Goal: Find specific page/section: Find specific page/section

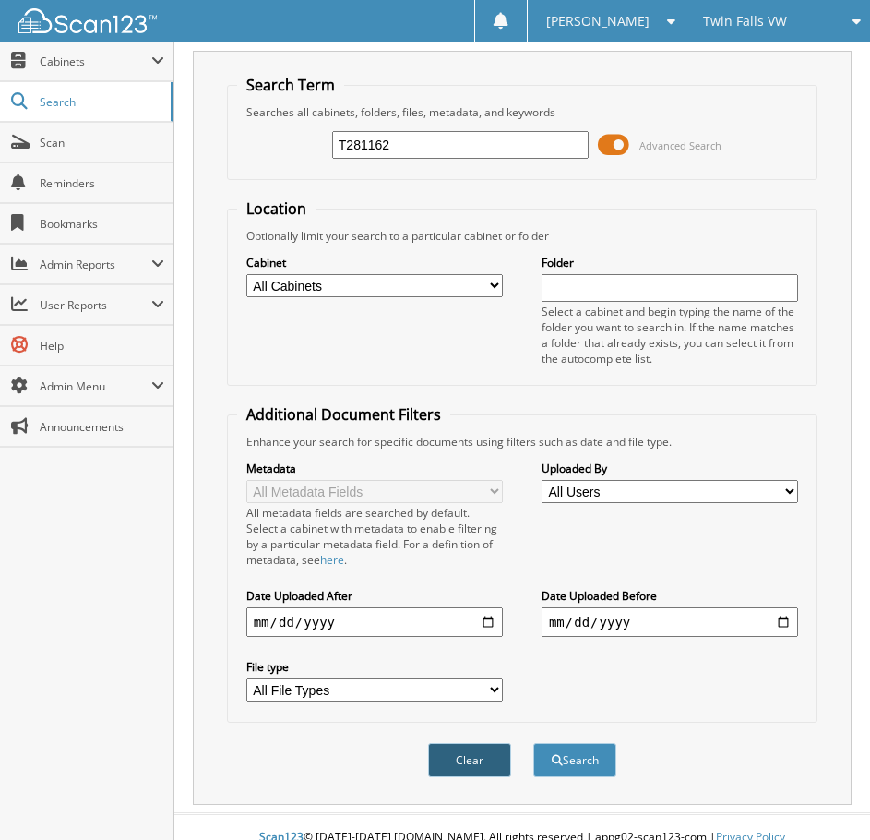
scroll to position [61, 0]
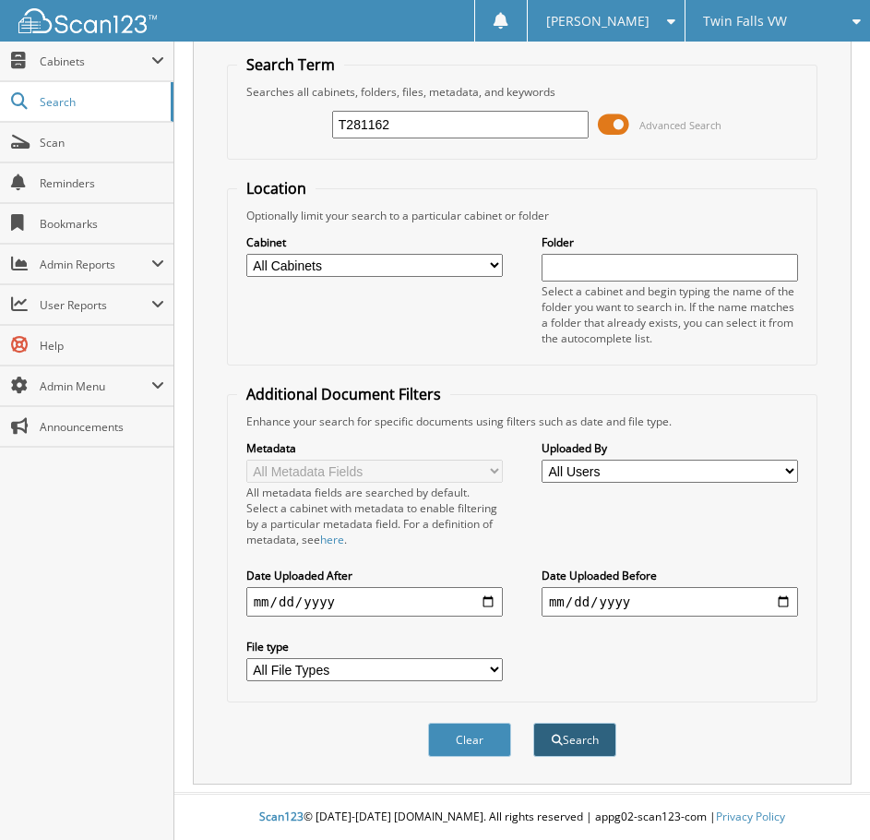
type input "T281162"
click at [589, 738] on button "Search" at bounding box center [574, 740] width 83 height 34
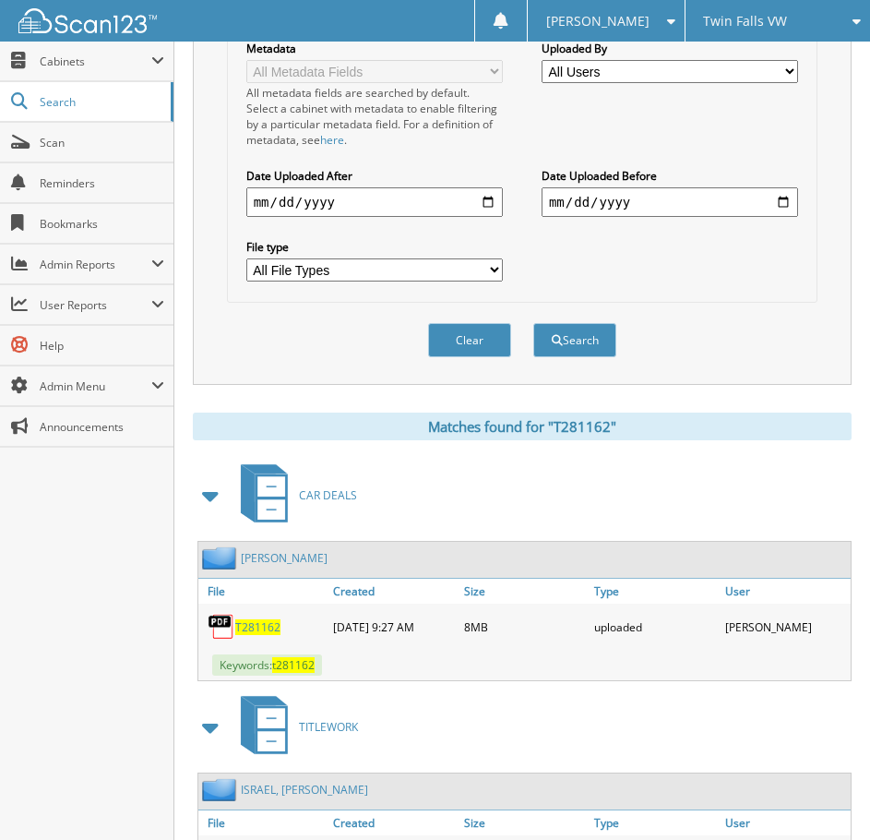
scroll to position [461, 0]
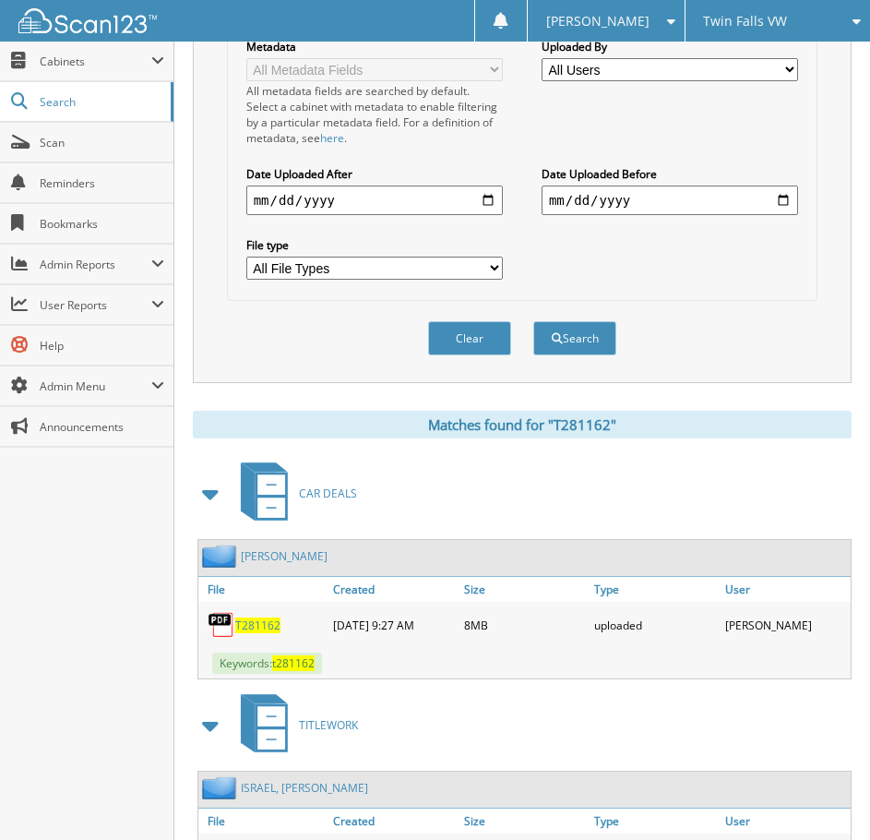
click at [240, 623] on span "T281162" at bounding box center [257, 625] width 45 height 16
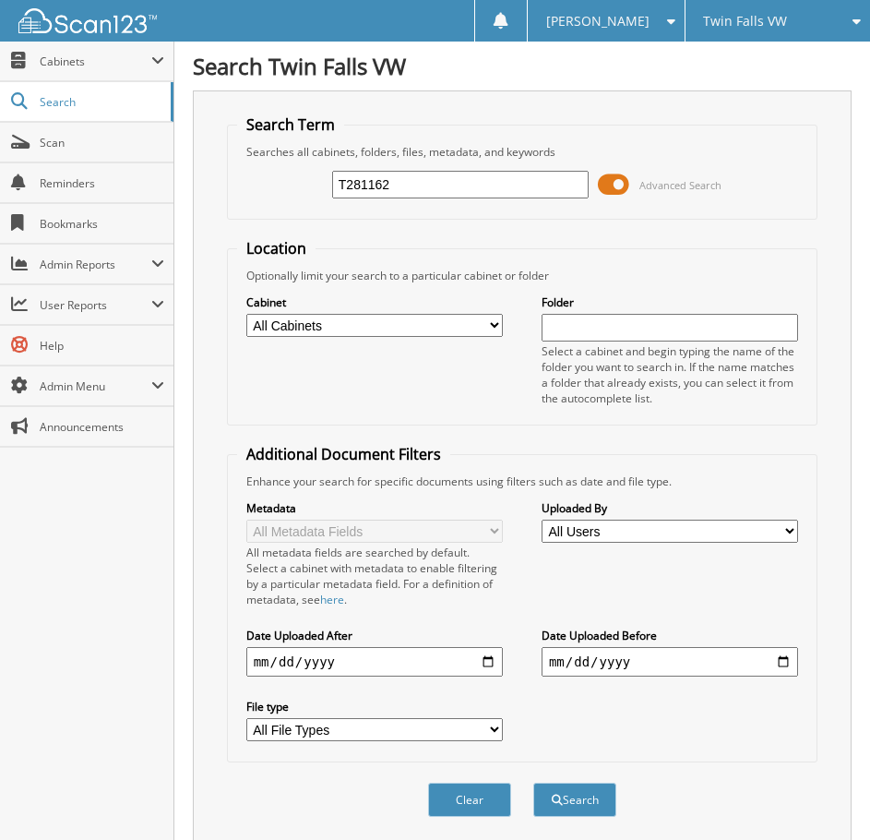
click at [753, 2] on div "Twin Falls VW" at bounding box center [778, 21] width 166 height 42
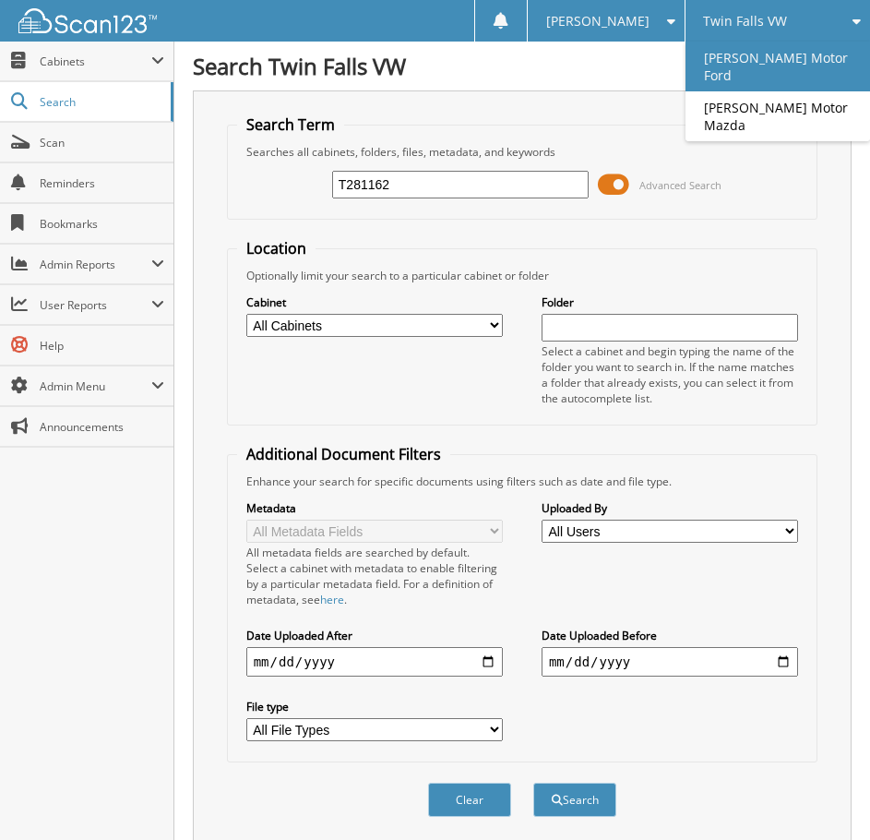
click at [748, 69] on link "[PERSON_NAME] Motor Ford" at bounding box center [778, 67] width 185 height 50
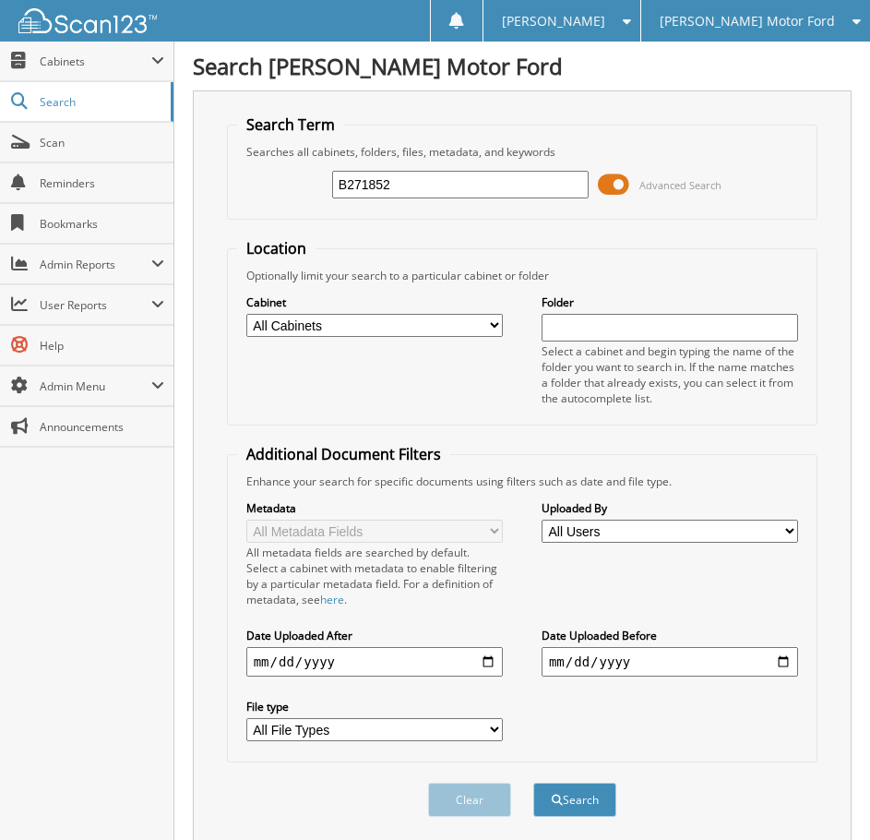
type input "B271852"
click at [533, 783] on button "Search" at bounding box center [574, 800] width 83 height 34
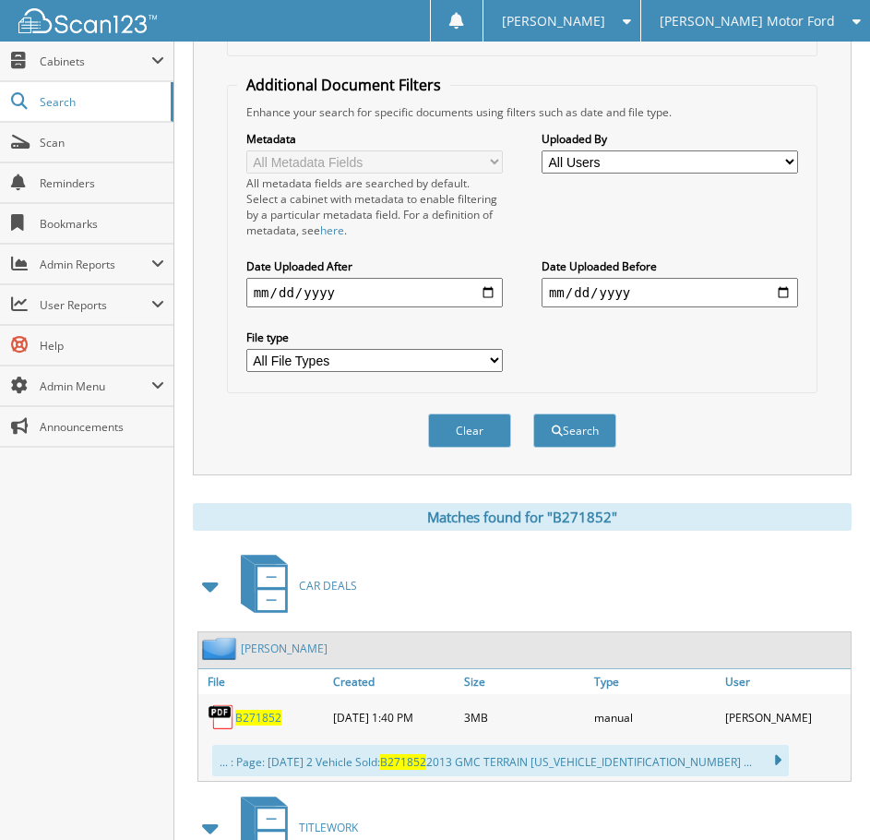
click at [240, 718] on span "B271852" at bounding box center [258, 718] width 46 height 16
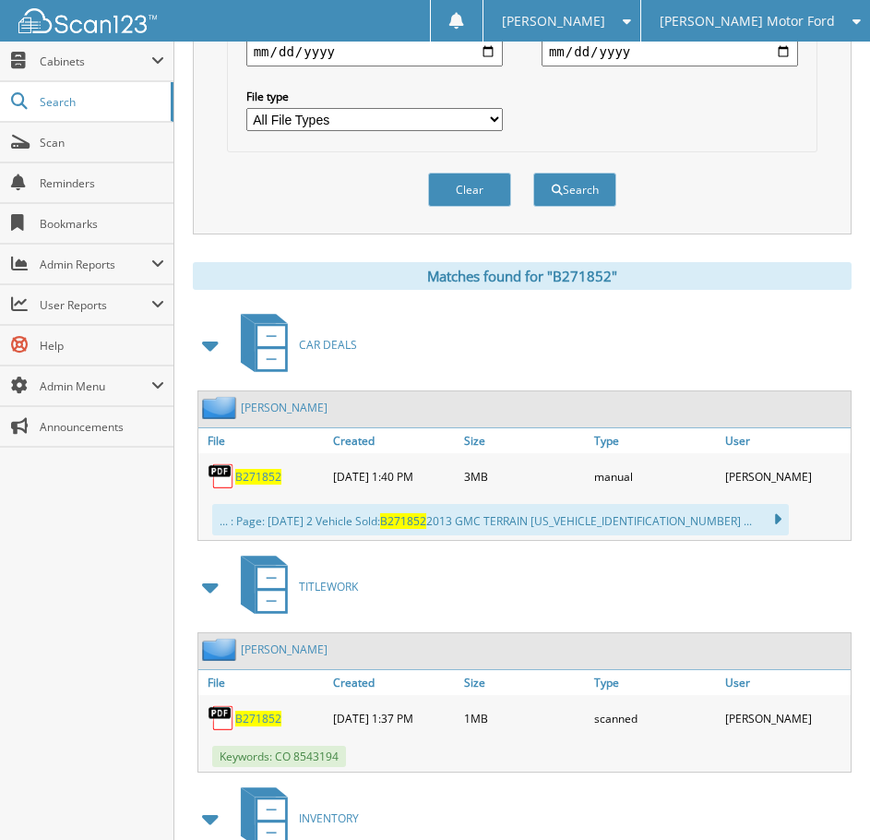
scroll to position [728, 0]
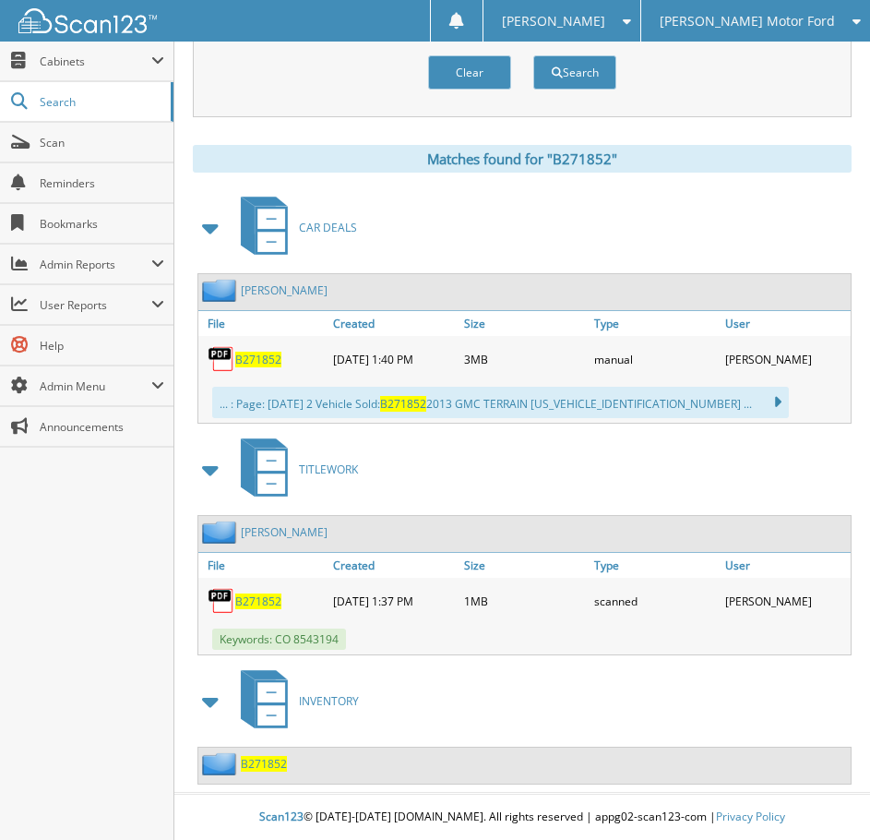
click at [249, 600] on span "B271852" at bounding box center [258, 601] width 46 height 16
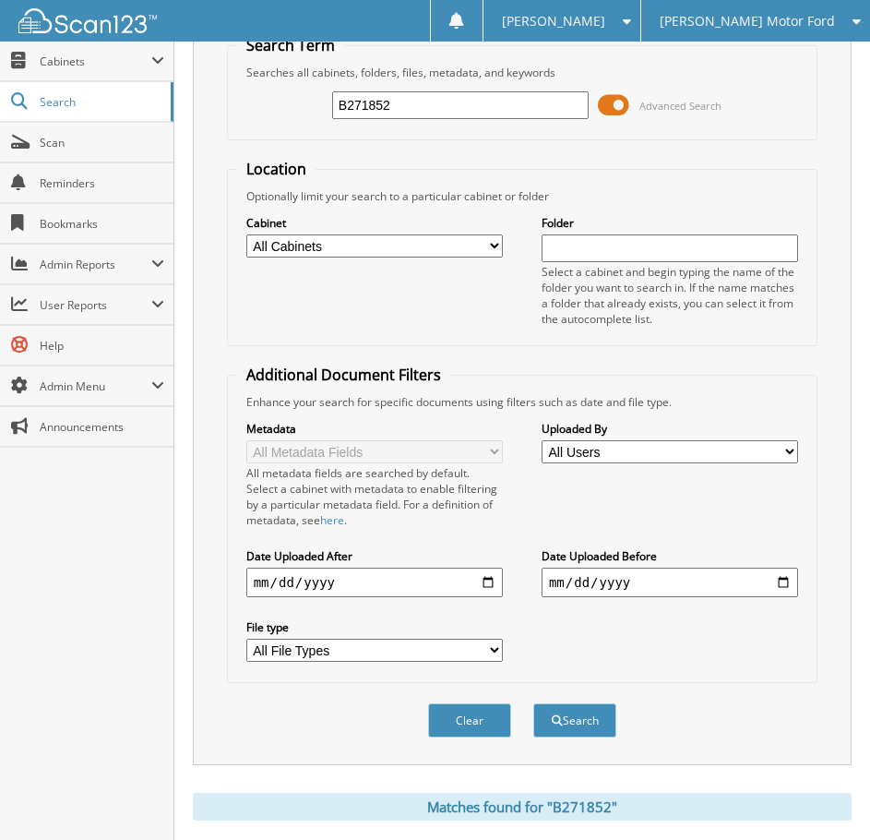
scroll to position [0, 0]
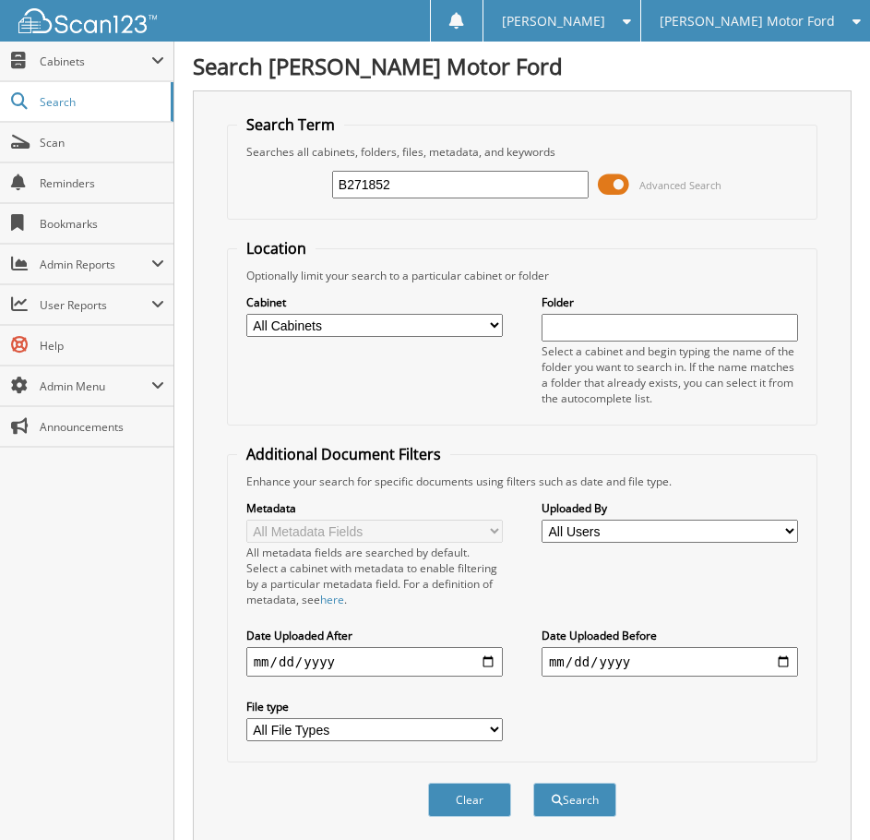
click at [370, 196] on input "B271852" at bounding box center [460, 185] width 257 height 28
paste input "B05763"
type input "BB05763"
click at [578, 807] on button "Search" at bounding box center [574, 800] width 83 height 34
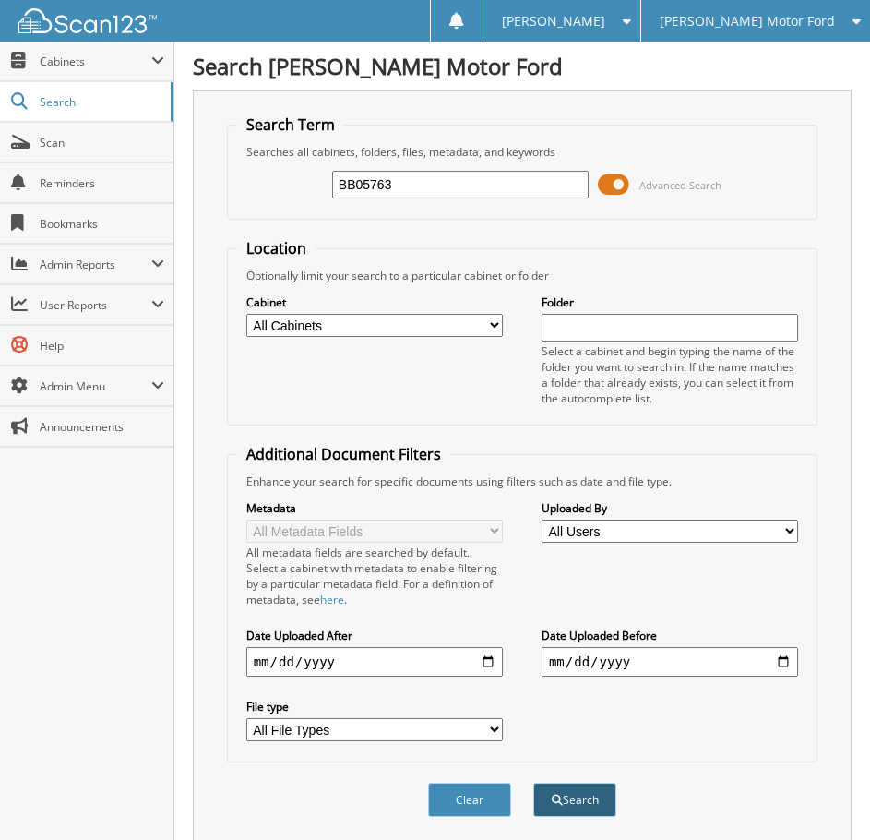
click at [567, 796] on button "Search" at bounding box center [574, 800] width 83 height 34
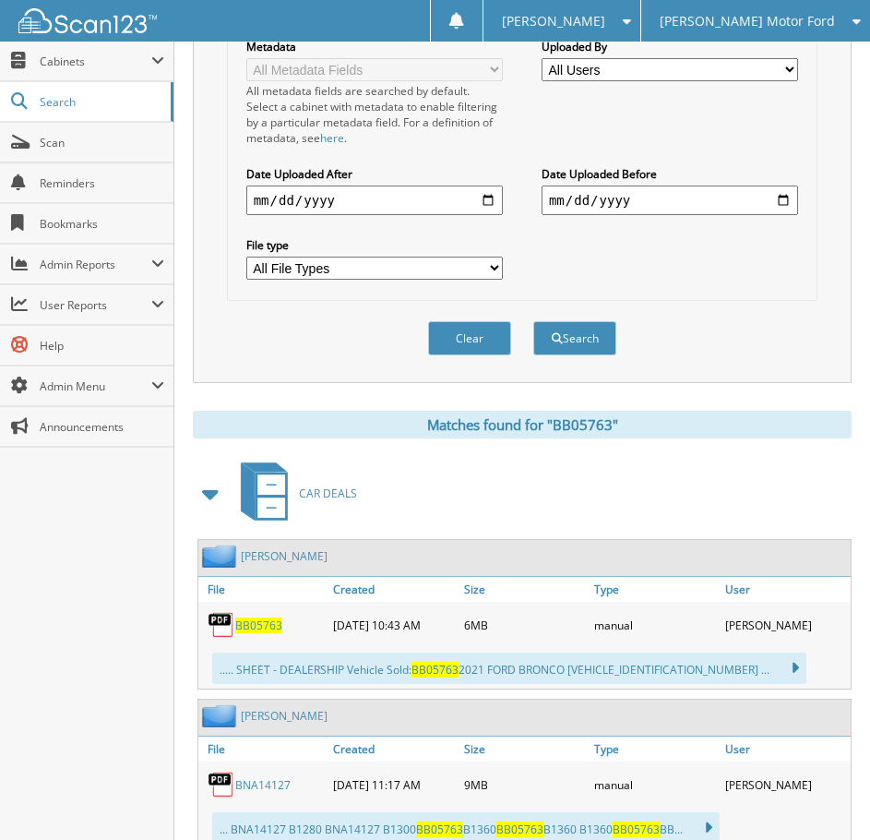
scroll to position [646, 0]
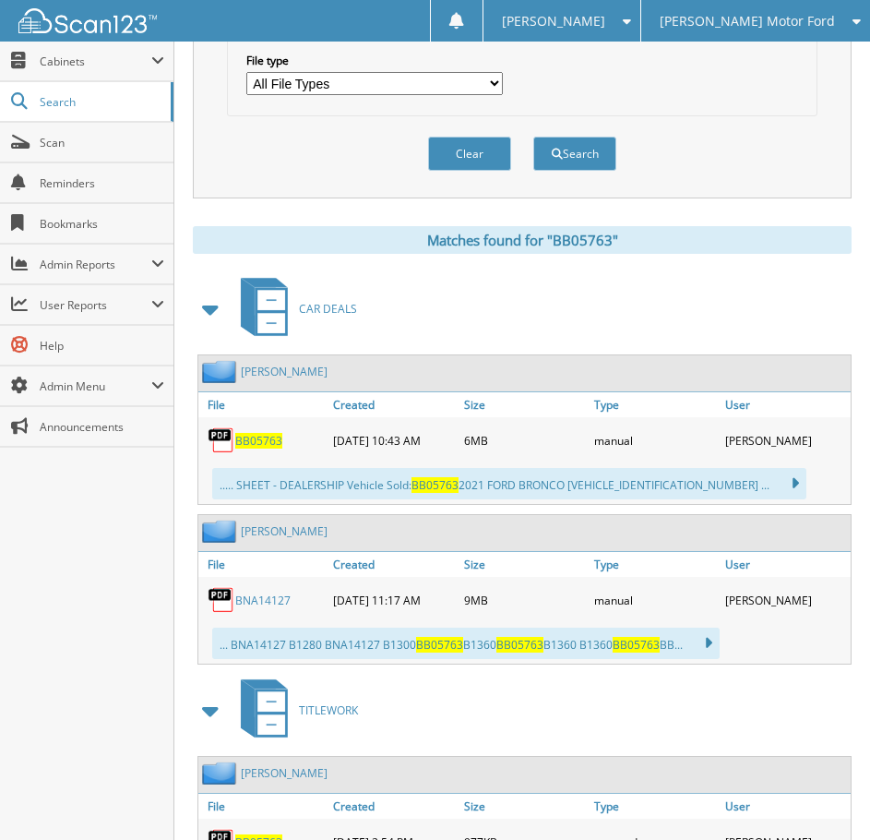
click at [265, 439] on span "BB05763" at bounding box center [258, 441] width 47 height 16
click at [745, 23] on span "[PERSON_NAME] Motor Ford" at bounding box center [747, 21] width 175 height 11
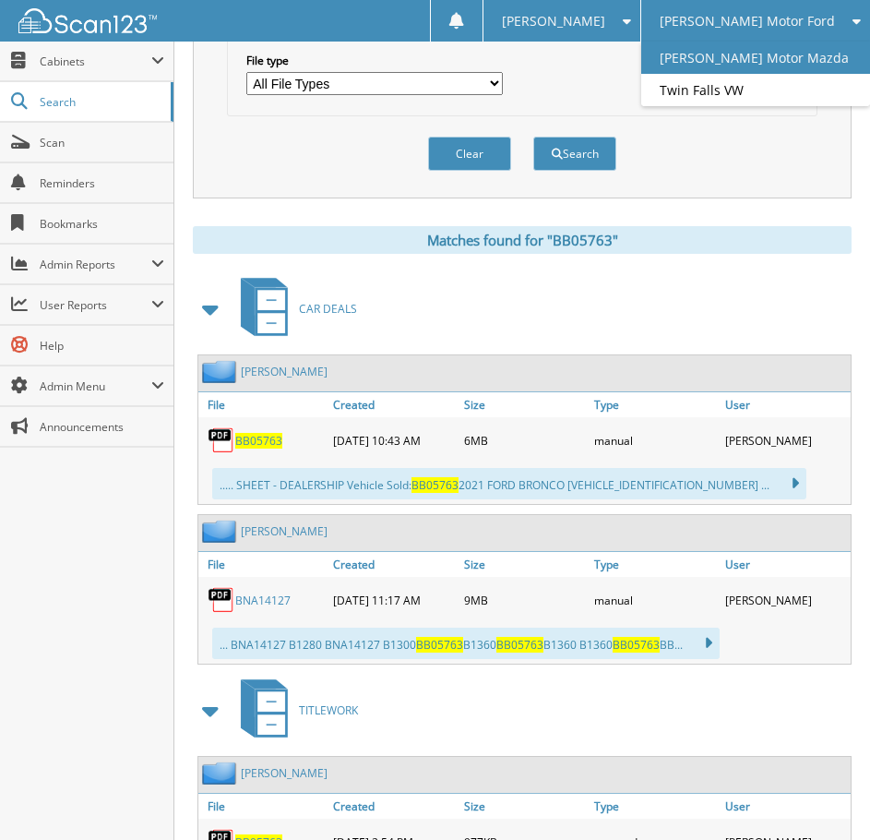
click at [726, 61] on link "[PERSON_NAME] Motor Mazda" at bounding box center [755, 58] width 229 height 32
